Goal: Task Accomplishment & Management: Complete application form

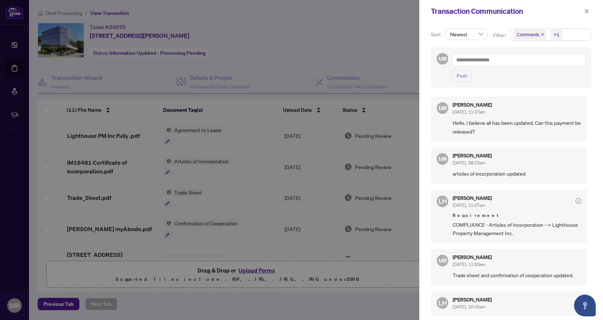
scroll to position [432, 0]
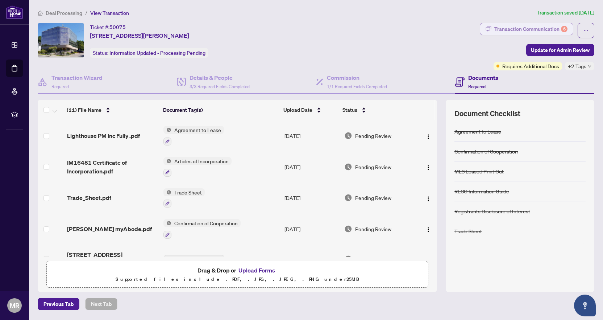
click at [518, 30] on div "Transaction Communication 6" at bounding box center [530, 29] width 73 height 12
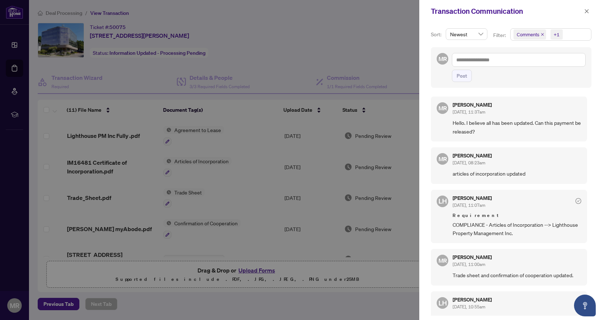
click at [308, 19] on div at bounding box center [301, 160] width 603 height 320
click at [591, 9] on button "button" at bounding box center [586, 11] width 9 height 9
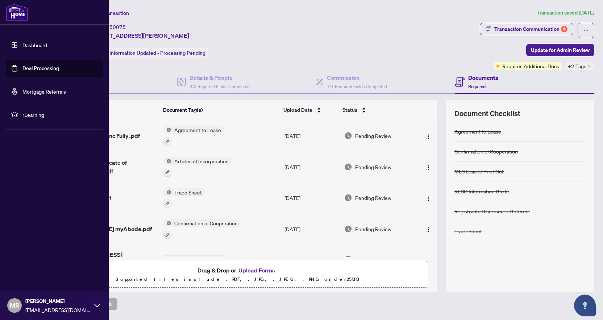
click at [33, 66] on link "Deal Processing" at bounding box center [40, 68] width 37 height 7
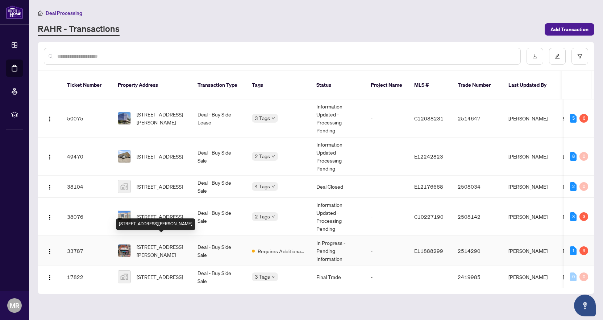
click at [151, 242] on span "1854 Danforth Ave, Toronto, Ontario M4C 1J4, Canada" at bounding box center [161, 250] width 49 height 16
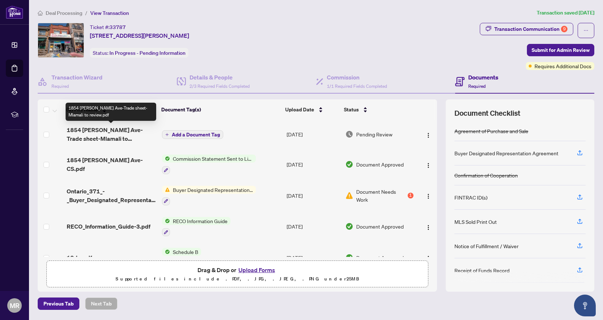
click at [130, 133] on span "1854 Danforth Ave-Trade sheet-Mlamali to review.pdf" at bounding box center [111, 133] width 89 height 17
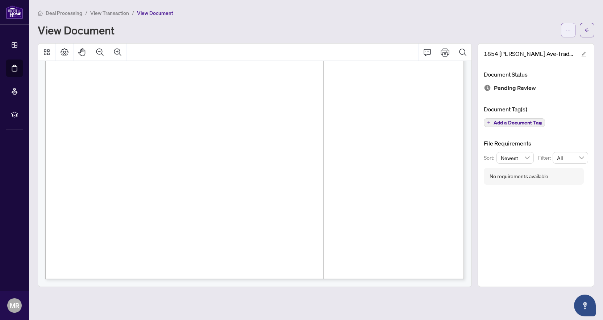
scroll to position [331, 0]
click at [566, 29] on icon "ellipsis" at bounding box center [568, 30] width 5 height 5
click at [526, 42] on span "Download" at bounding box center [541, 46] width 55 height 8
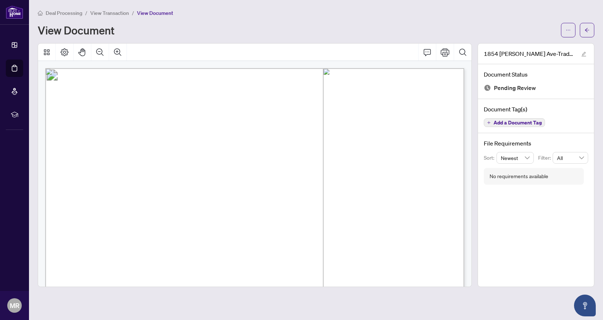
scroll to position [0, 0]
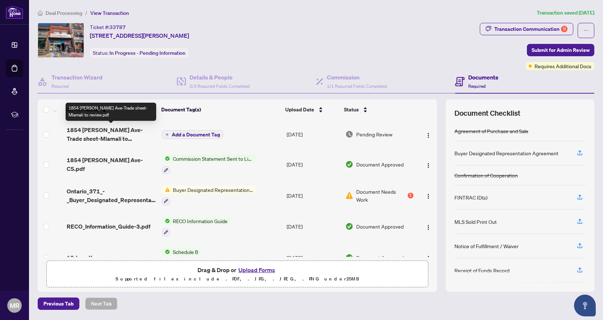
click at [130, 130] on span "1854 Danforth Ave-Trade sheet-Mlamali to review.pdf" at bounding box center [111, 133] width 89 height 17
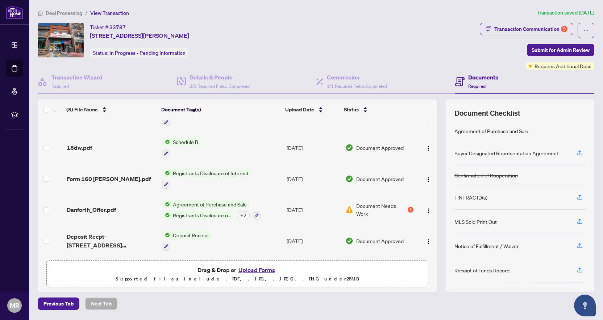
scroll to position [113, 0]
click at [255, 271] on button "Upload Forms" at bounding box center [256, 269] width 41 height 9
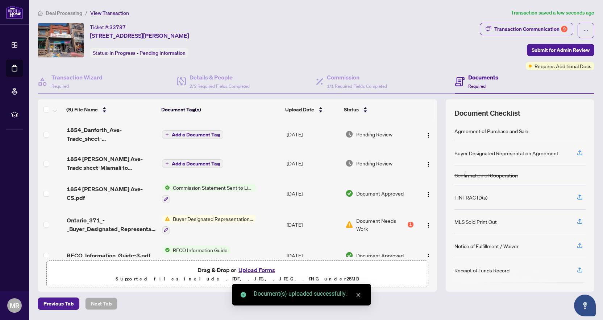
scroll to position [0, 0]
click at [186, 137] on span "Add a Document Tag" at bounding box center [196, 134] width 48 height 5
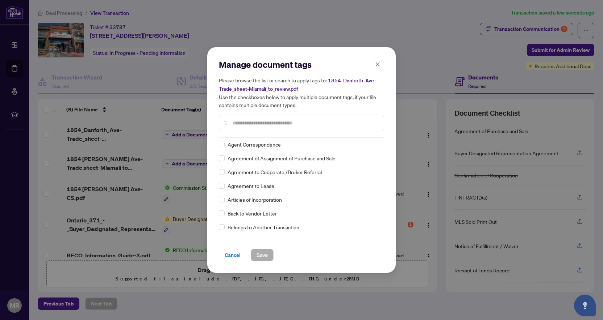
scroll to position [155, 0]
click at [237, 120] on input "text" at bounding box center [305, 123] width 146 height 8
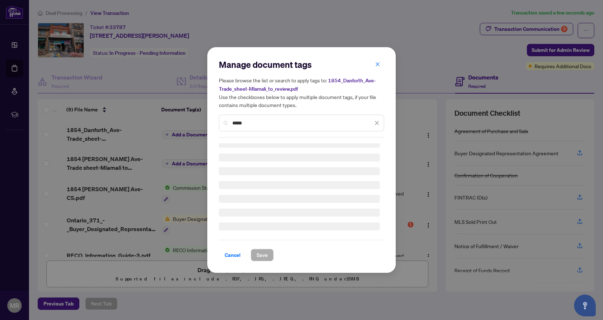
scroll to position [14, 0]
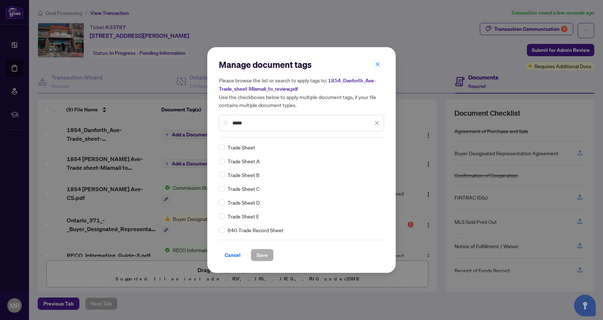
type input "*****"
click at [262, 254] on span "Save" at bounding box center [262, 255] width 11 height 12
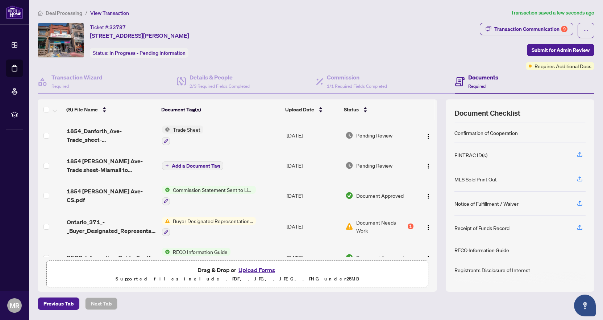
click at [197, 220] on span "Buyer Designated Representation Agreement" at bounding box center [213, 221] width 86 height 8
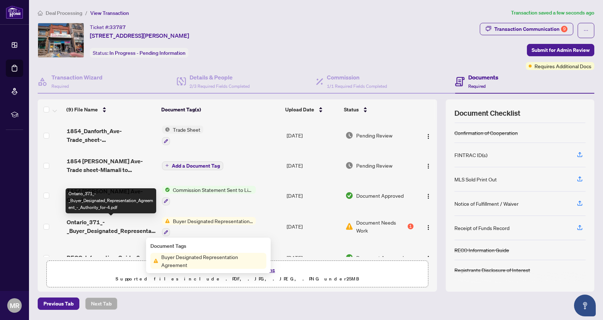
click at [116, 226] on span "Ontario_371_-_Buyer_Designated_Representation_Agreement_-_Authority_for-4.pdf" at bounding box center [111, 225] width 89 height 17
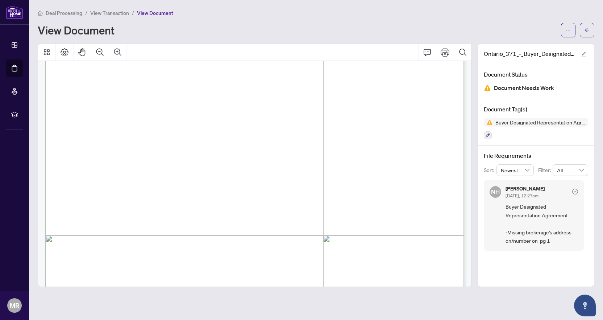
scroll to position [106, 0]
click at [568, 28] on icon "ellipsis" at bounding box center [568, 30] width 5 height 5
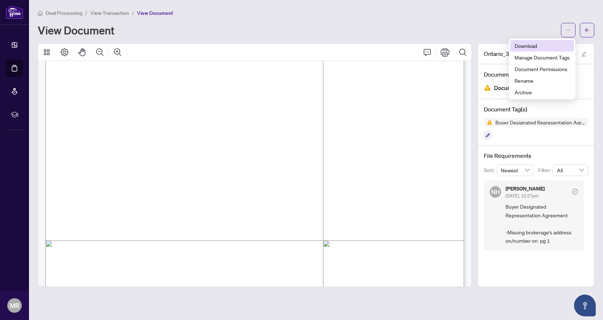
click at [533, 43] on span "Download" at bounding box center [541, 46] width 55 height 8
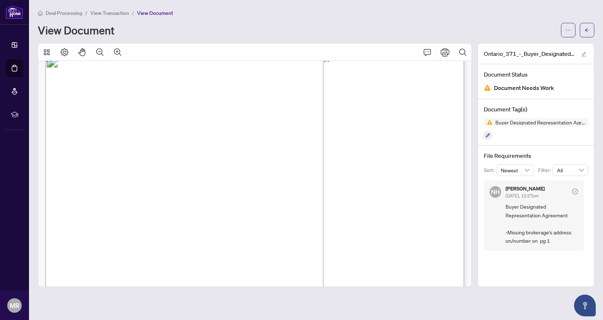
scroll to position [0, 0]
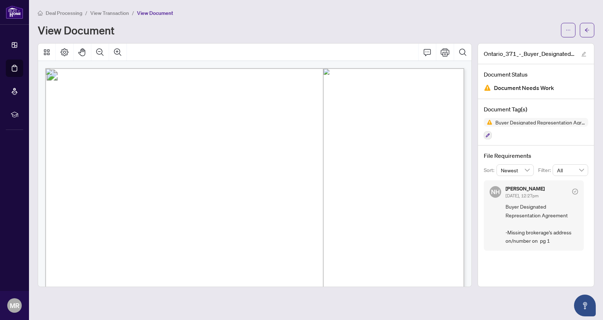
click at [110, 16] on span "View Transaction" at bounding box center [109, 13] width 39 height 7
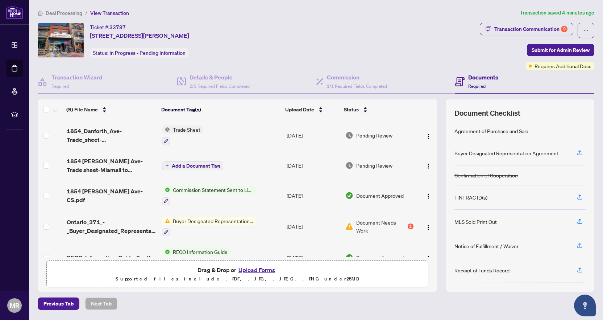
click at [255, 267] on button "Upload Forms" at bounding box center [256, 269] width 41 height 9
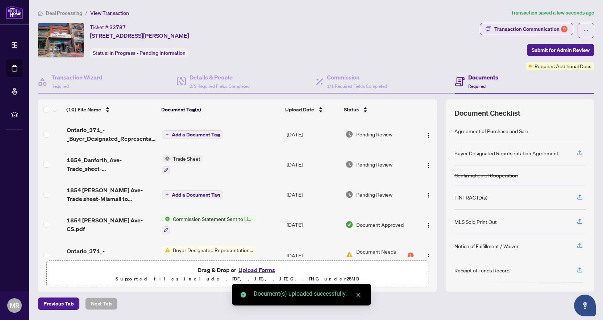
click at [203, 135] on span "Add a Document Tag" at bounding box center [196, 134] width 48 height 5
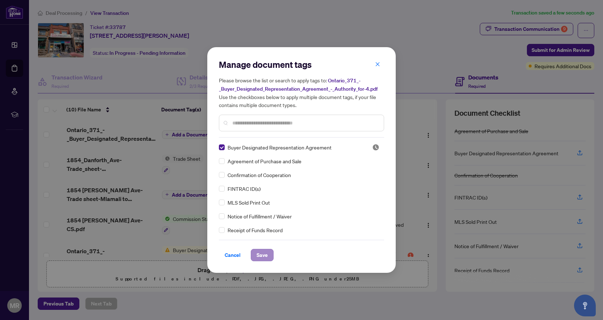
click at [260, 251] on span "Save" at bounding box center [262, 255] width 11 height 12
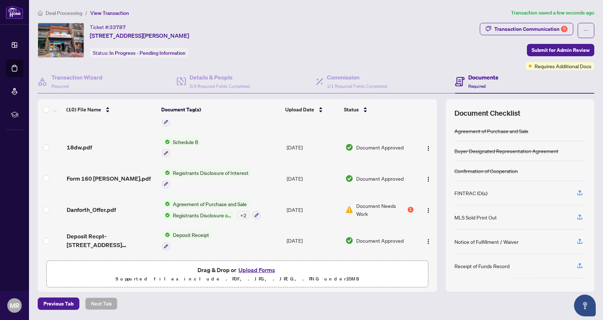
scroll to position [175, 0]
click at [551, 51] on span "Submit for Admin Review" at bounding box center [561, 50] width 58 height 12
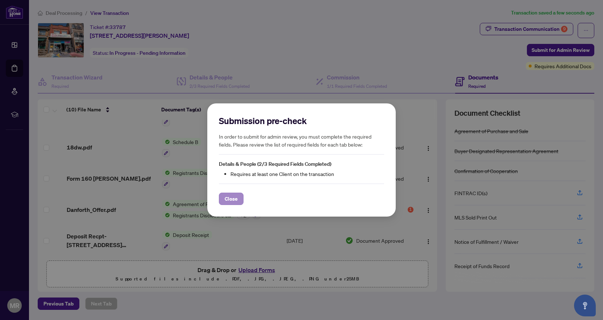
click at [233, 199] on span "Close" at bounding box center [231, 199] width 13 height 12
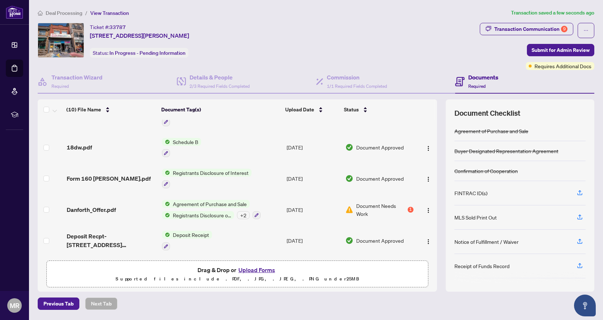
scroll to position [0, 0]
click at [65, 303] on span "Previous Tab" at bounding box center [58, 303] width 30 height 12
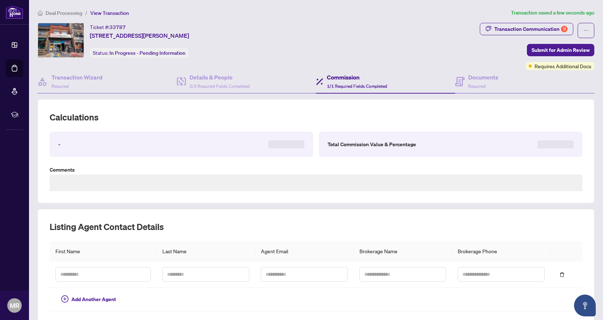
type textarea "**********"
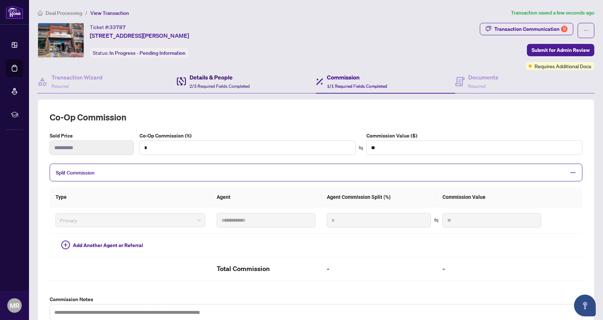
click at [200, 85] on span "2/3 Required Fields Completed" at bounding box center [219, 85] width 60 height 5
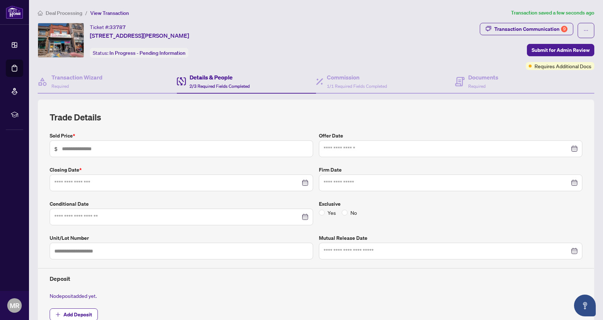
type input "*********"
type input "**********"
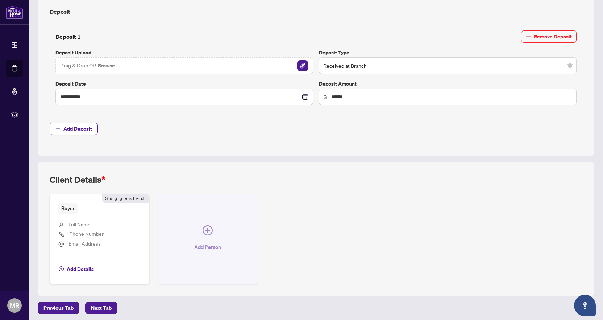
click at [208, 228] on icon "plus-circle" at bounding box center [207, 230] width 4 height 4
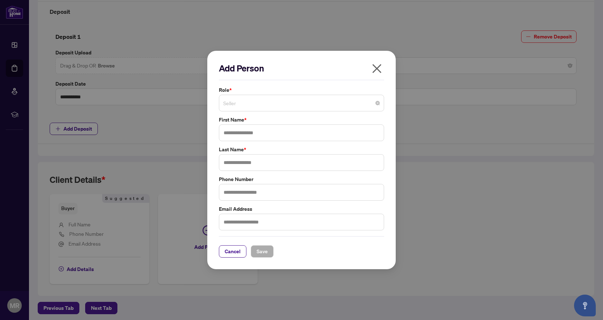
click at [233, 105] on span "Seller" at bounding box center [301, 103] width 157 height 14
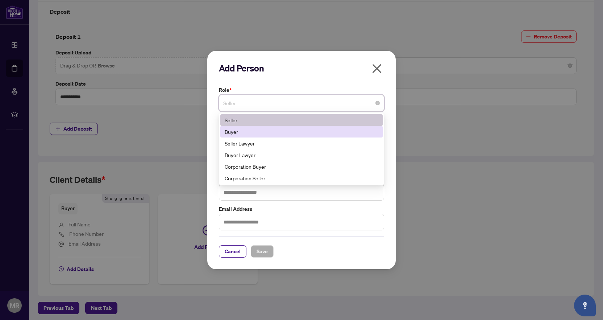
click at [233, 130] on div "Buyer" at bounding box center [302, 132] width 154 height 8
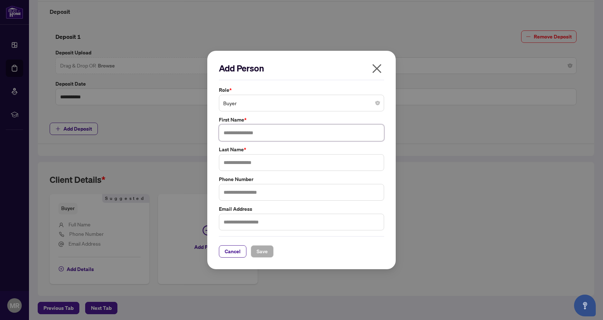
click at [231, 137] on input "text" at bounding box center [301, 132] width 165 height 17
type input "*******"
type input "*****"
type input "**********"
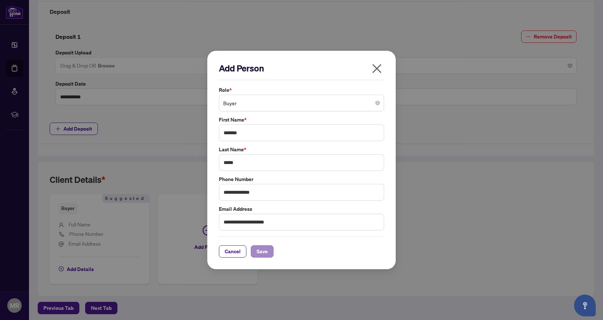
click at [258, 255] on span "Save" at bounding box center [262, 251] width 11 height 12
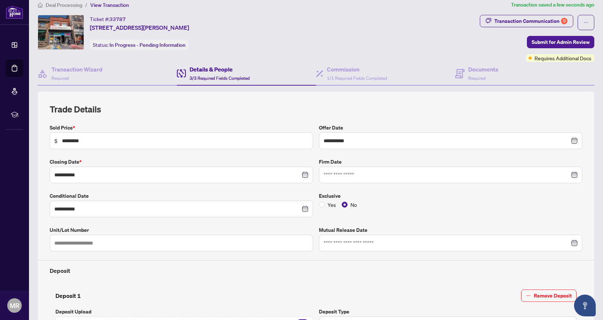
scroll to position [12, 0]
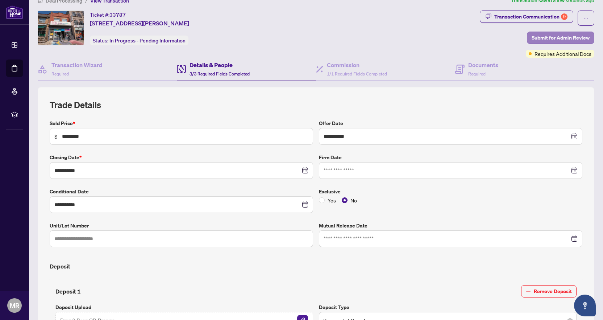
click at [547, 34] on span "Submit for Admin Review" at bounding box center [561, 38] width 58 height 12
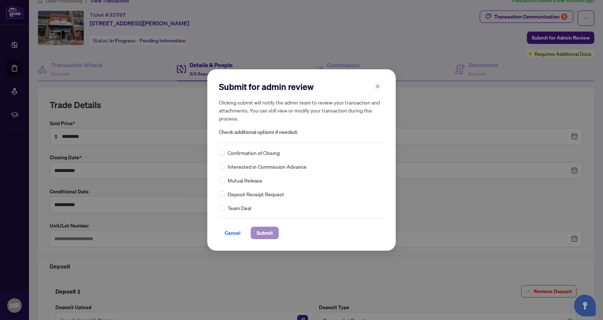
click at [261, 236] on span "Submit" at bounding box center [265, 233] width 16 height 12
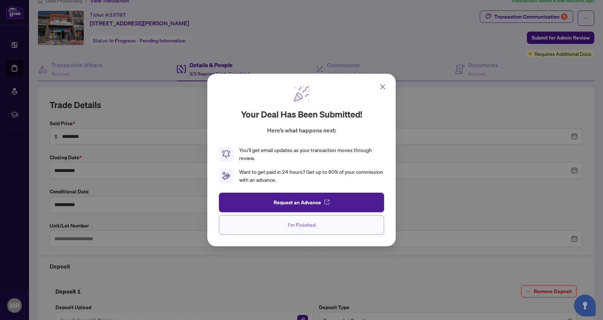
click at [281, 225] on button "I'm Finished" at bounding box center [301, 225] width 165 height 20
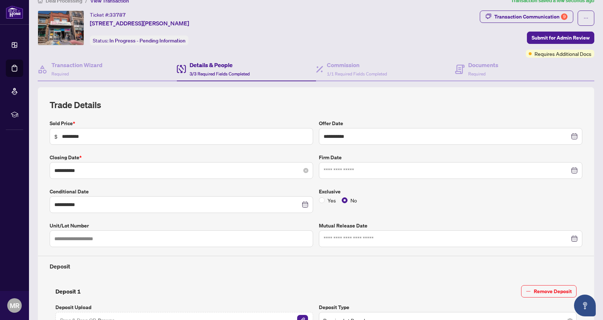
scroll to position [0, 0]
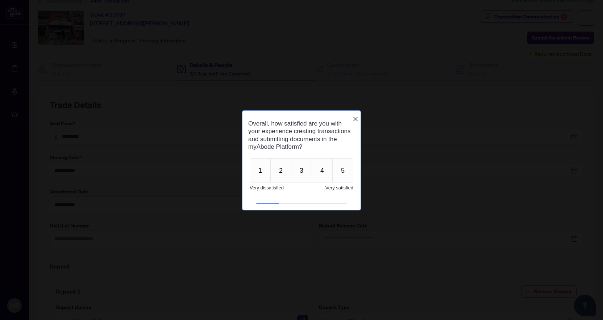
click at [354, 117] on icon "Close button" at bounding box center [356, 119] width 6 height 6
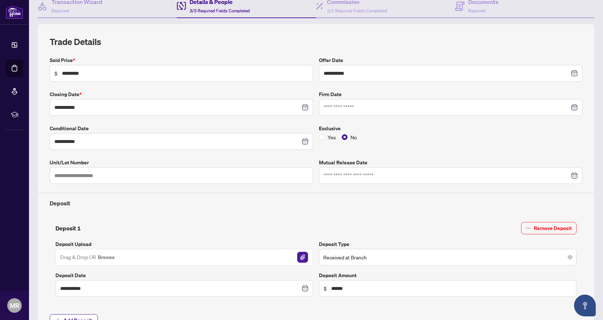
scroll to position [68, 0]
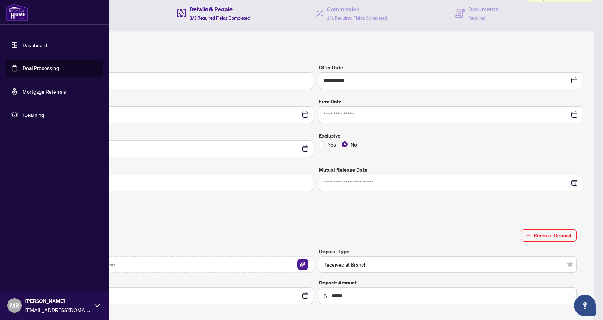
click at [34, 67] on link "Deal Processing" at bounding box center [40, 68] width 37 height 7
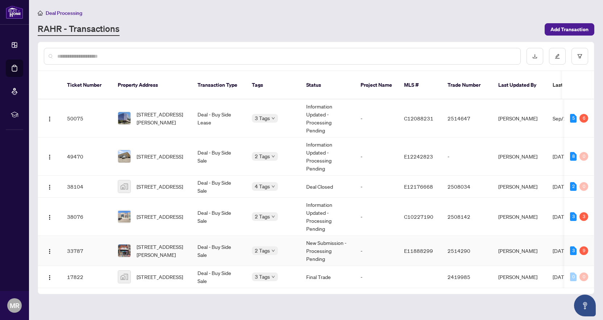
click at [575, 246] on div "3" at bounding box center [573, 250] width 7 height 9
click at [585, 246] on div "9" at bounding box center [583, 250] width 9 height 9
click at [412, 247] on span "E11888299" at bounding box center [418, 250] width 29 height 7
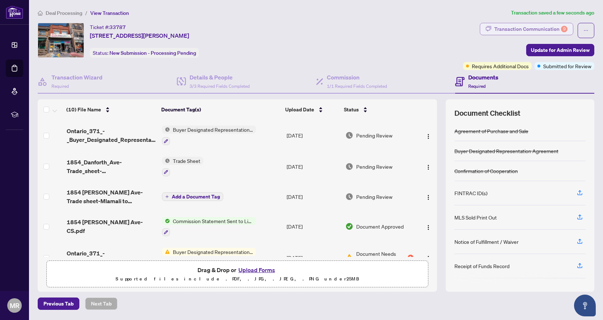
click at [537, 29] on div "Transaction Communication 9" at bounding box center [530, 29] width 73 height 12
type textarea "**********"
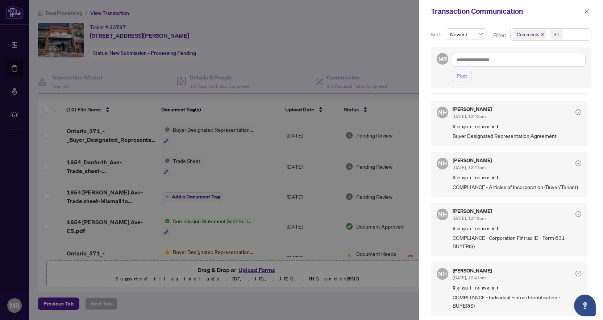
scroll to position [366, 0]
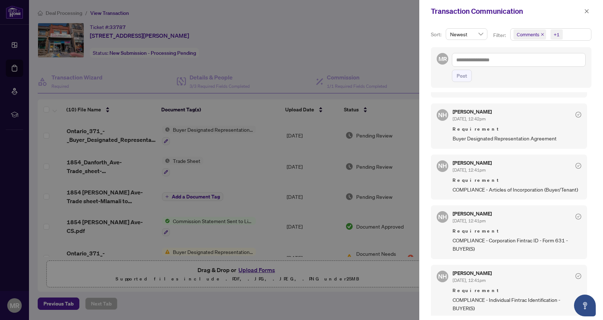
click at [395, 108] on div at bounding box center [301, 160] width 603 height 320
click at [587, 13] on icon "close" at bounding box center [586, 11] width 5 height 5
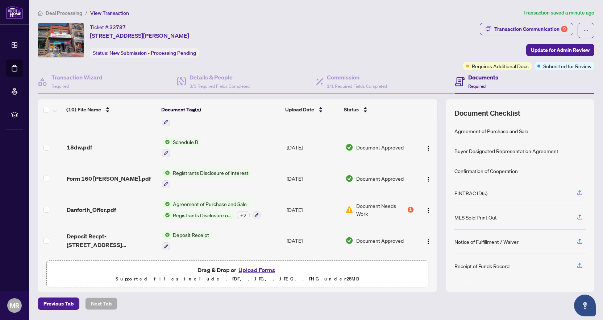
scroll to position [0, 0]
click at [256, 272] on button "Upload Forms" at bounding box center [256, 269] width 41 height 9
click at [259, 271] on button "Upload Forms" at bounding box center [256, 269] width 41 height 9
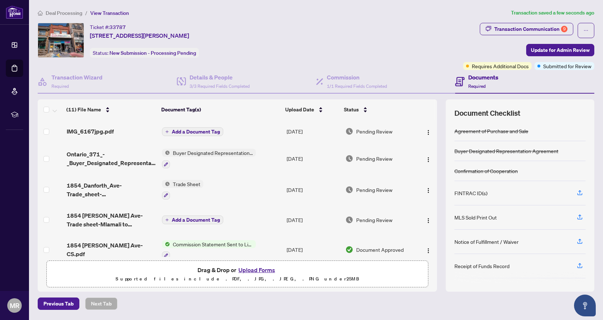
click at [200, 133] on span "Add a Document Tag" at bounding box center [196, 131] width 48 height 5
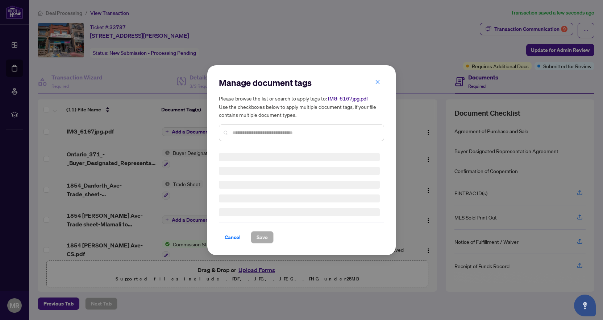
click at [246, 133] on input "text" at bounding box center [305, 133] width 146 height 8
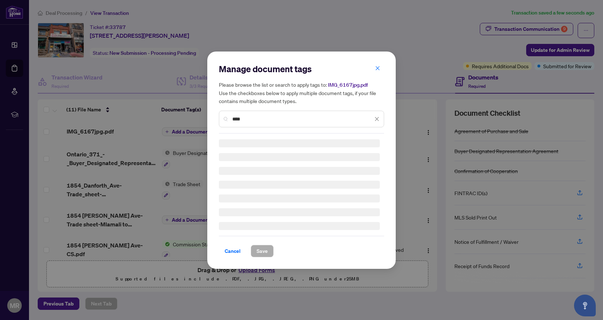
type input "******"
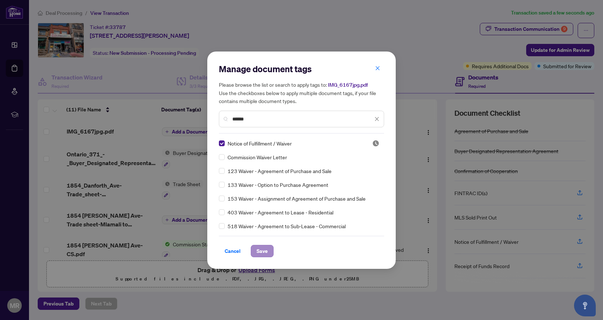
click at [271, 250] on button "Save" at bounding box center [262, 251] width 23 height 12
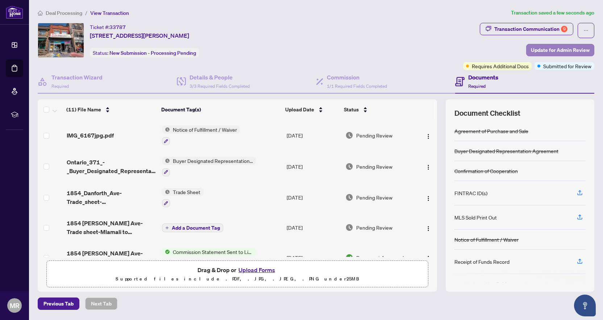
click at [547, 49] on span "Update for Admin Review" at bounding box center [560, 50] width 59 height 12
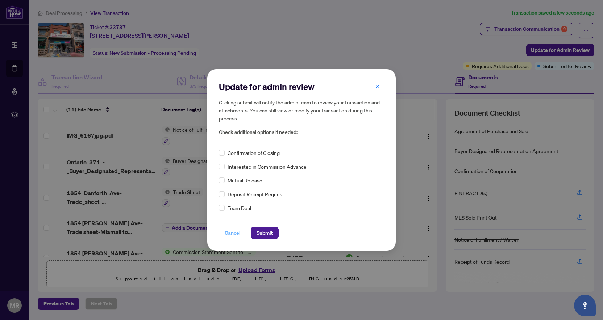
click at [236, 234] on span "Cancel" at bounding box center [233, 233] width 16 height 12
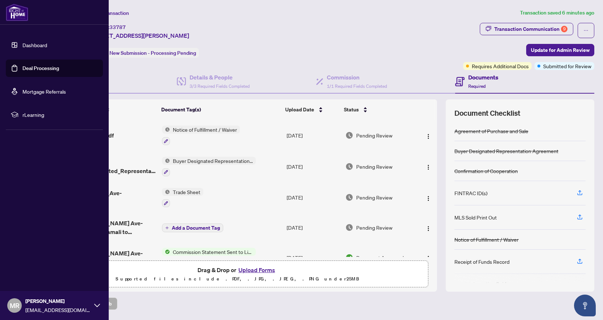
click at [28, 46] on link "Dashboard" at bounding box center [34, 45] width 25 height 7
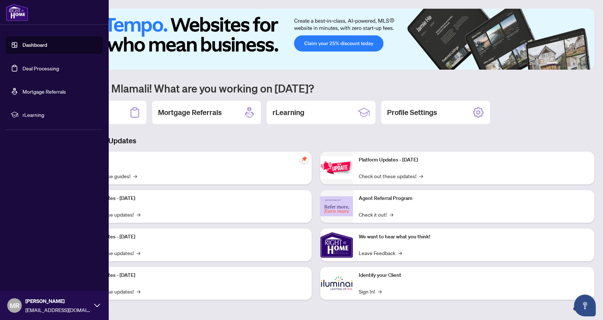
click at [25, 66] on link "Deal Processing" at bounding box center [40, 68] width 37 height 7
